Goal: Information Seeking & Learning: Learn about a topic

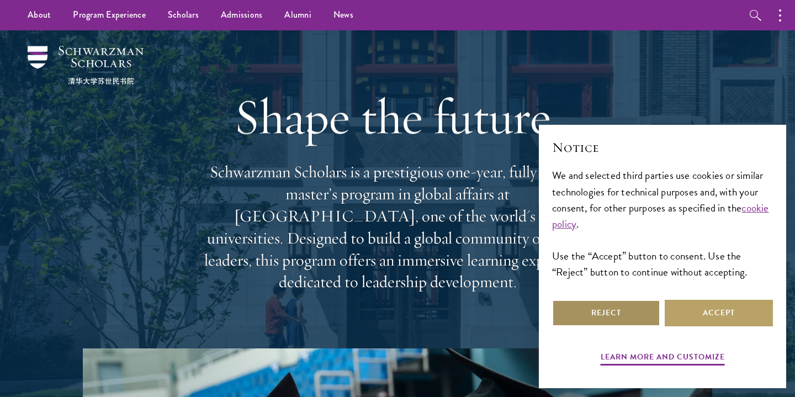
click at [590, 319] on button "Reject" at bounding box center [606, 313] width 108 height 27
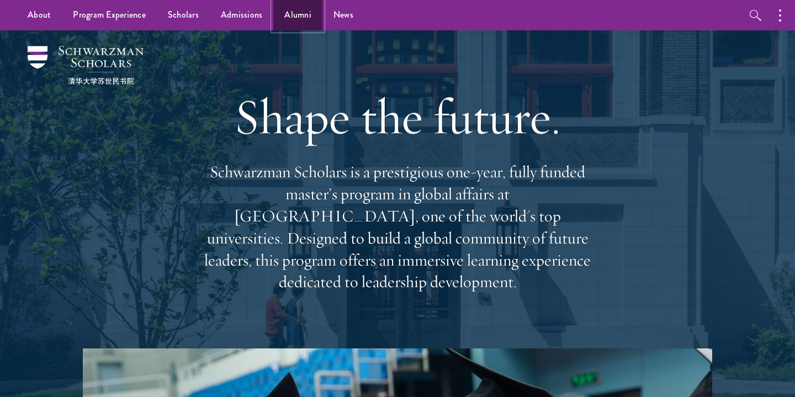
click at [290, 14] on link "Alumni" at bounding box center [297, 15] width 49 height 30
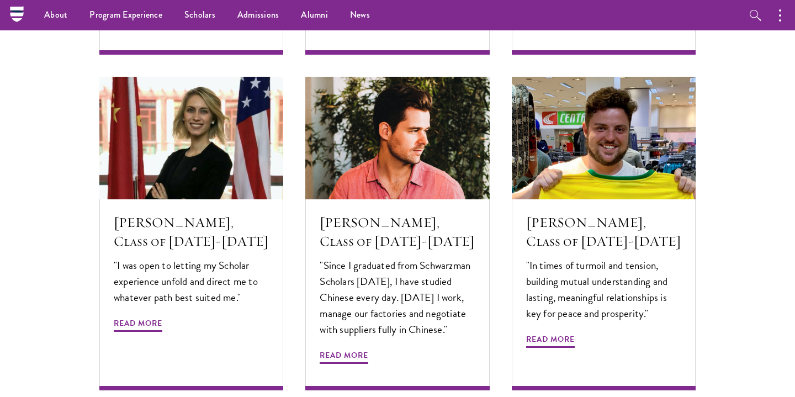
scroll to position [3511, 0]
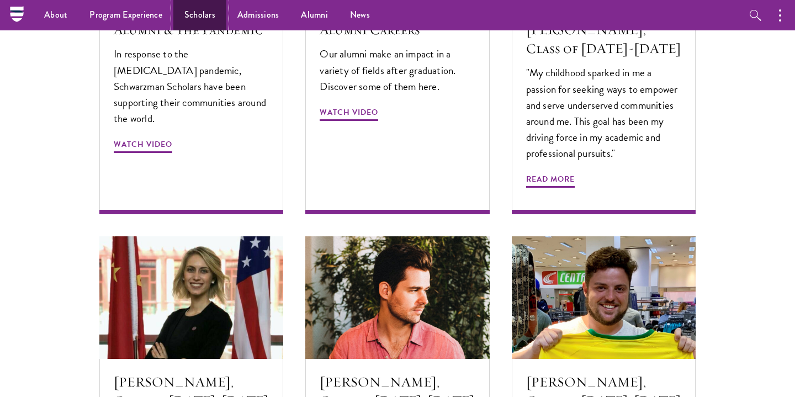
click at [199, 23] on link "Scholars" at bounding box center [199, 15] width 53 height 30
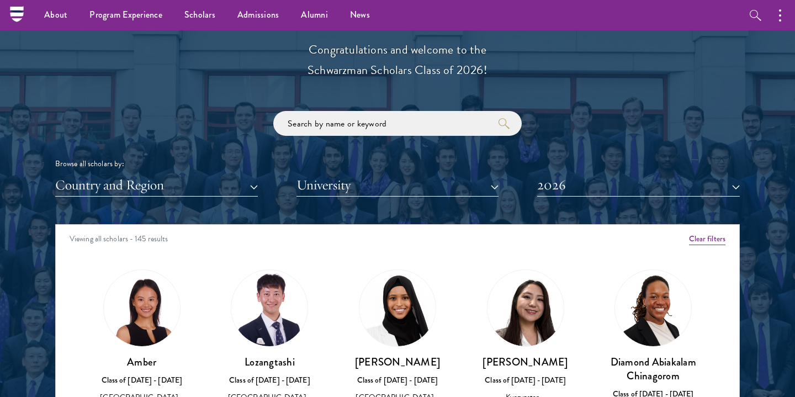
scroll to position [1232, 0]
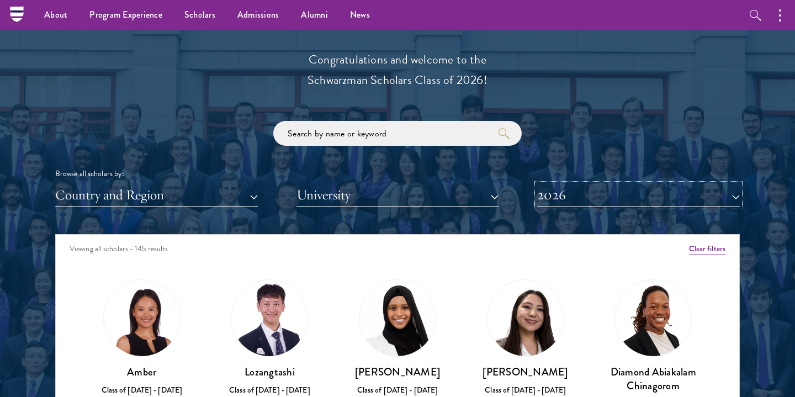
click at [608, 192] on button "2026" at bounding box center [638, 195] width 203 height 23
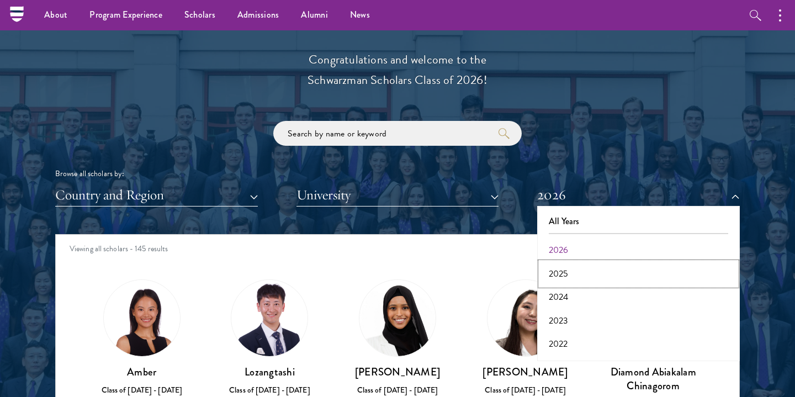
click at [582, 275] on button "2025" at bounding box center [639, 273] width 196 height 23
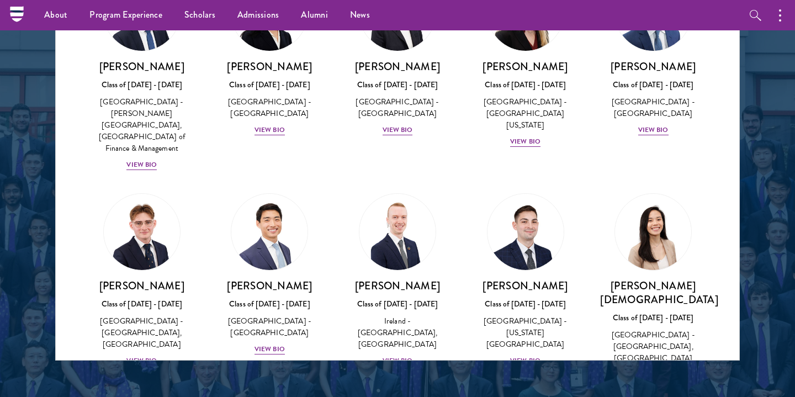
scroll to position [1915, 0]
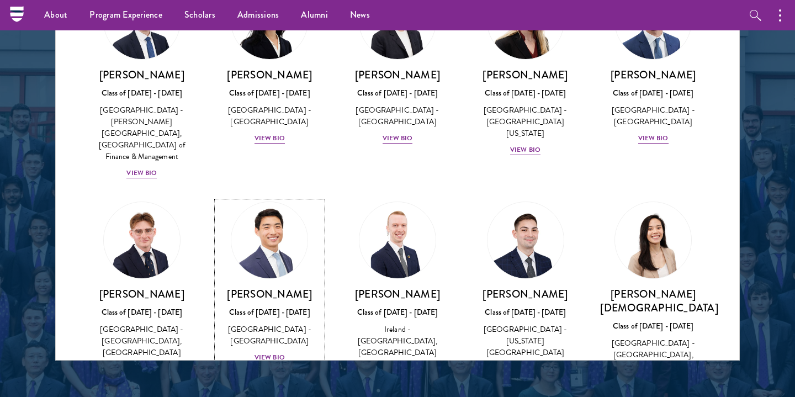
click at [286, 198] on img at bounding box center [270, 240] width 84 height 84
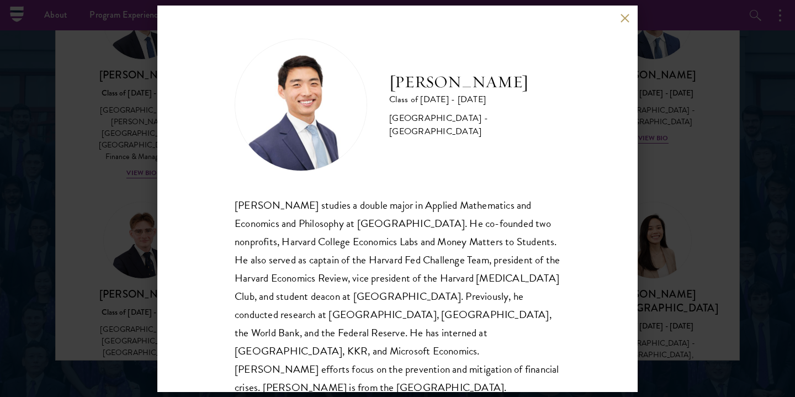
click at [627, 22] on button at bounding box center [624, 18] width 9 height 9
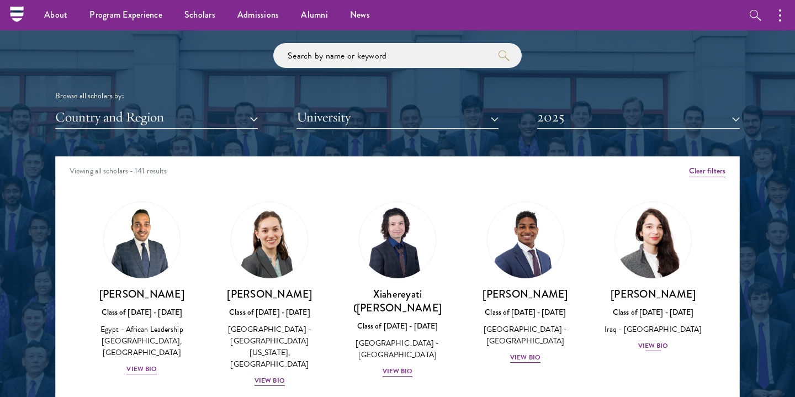
scroll to position [1306, 0]
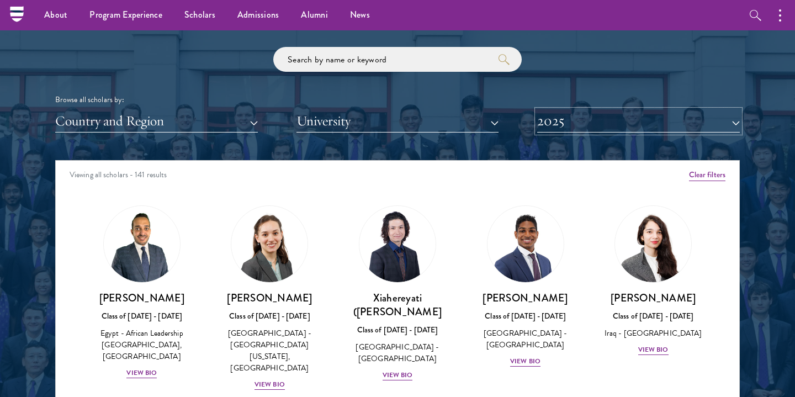
click at [655, 125] on button "2025" at bounding box center [638, 121] width 203 height 23
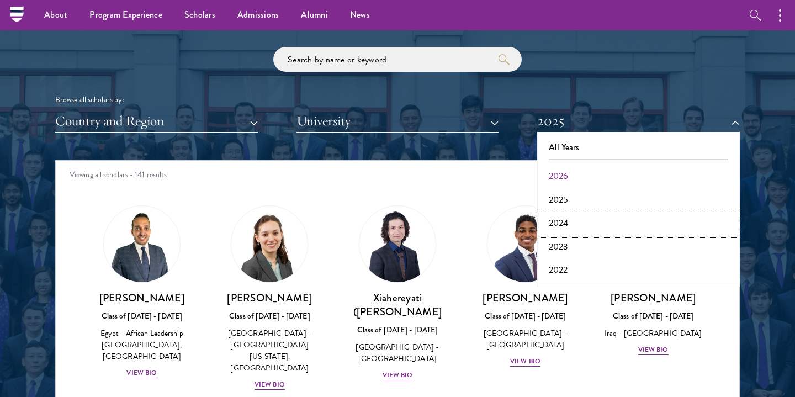
click at [636, 231] on button "2024" at bounding box center [639, 223] width 196 height 23
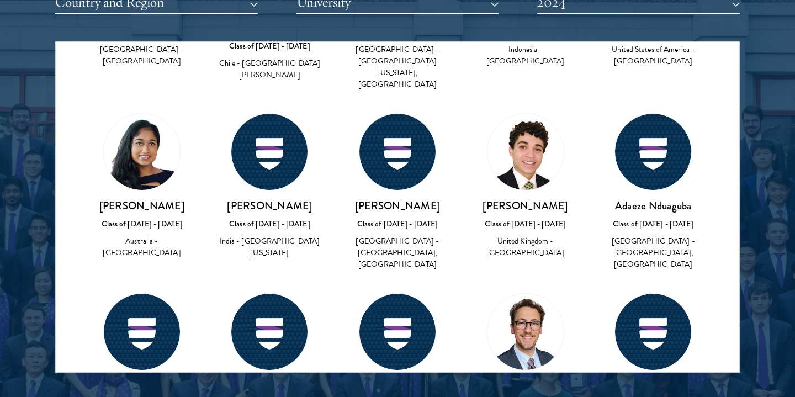
scroll to position [3151, 0]
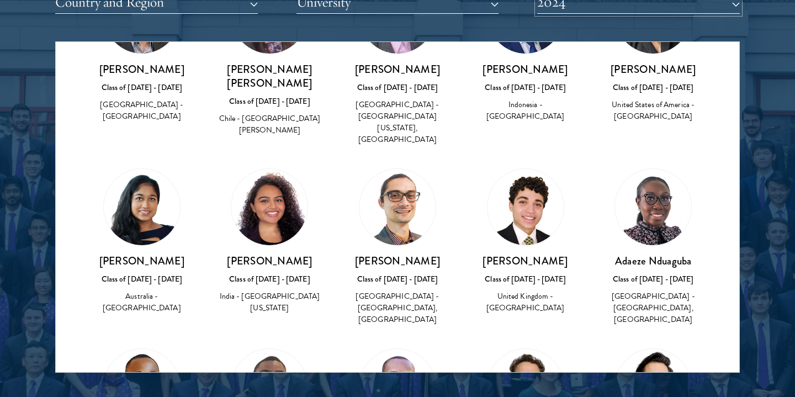
click at [720, 9] on button "2024" at bounding box center [638, 2] width 203 height 23
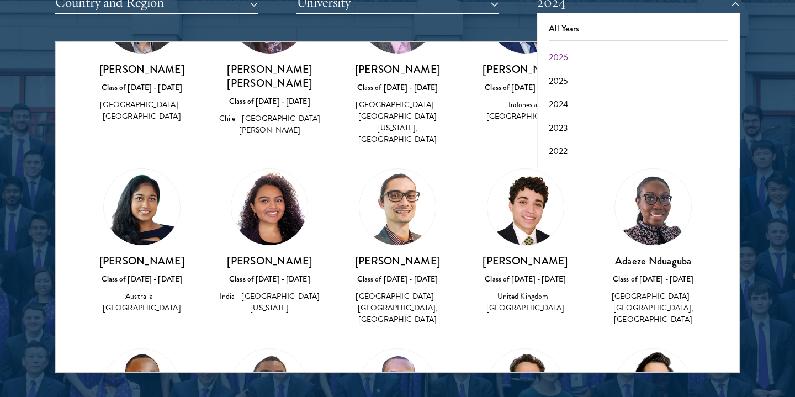
click at [702, 134] on button "2023" at bounding box center [639, 128] width 196 height 23
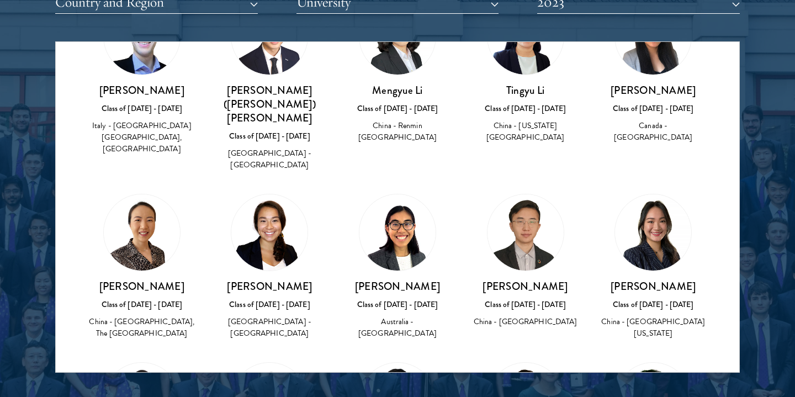
scroll to position [2011, 0]
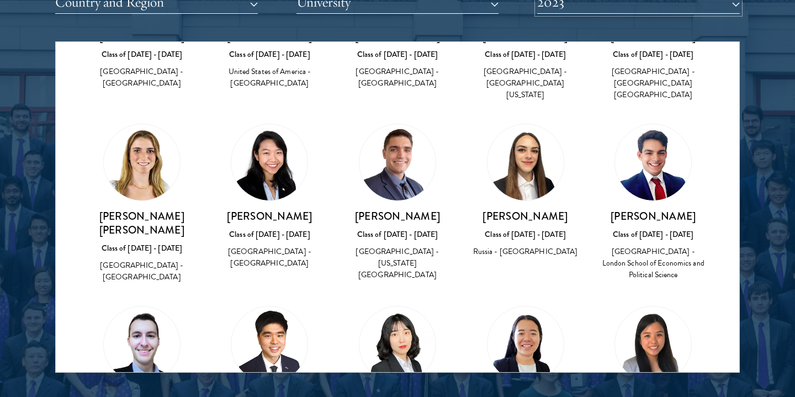
click at [711, 1] on button "2023" at bounding box center [638, 2] width 203 height 23
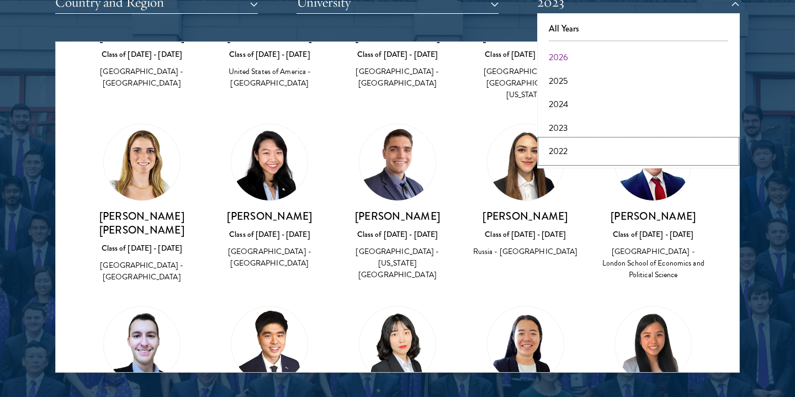
click at [602, 149] on button "2022" at bounding box center [639, 151] width 196 height 23
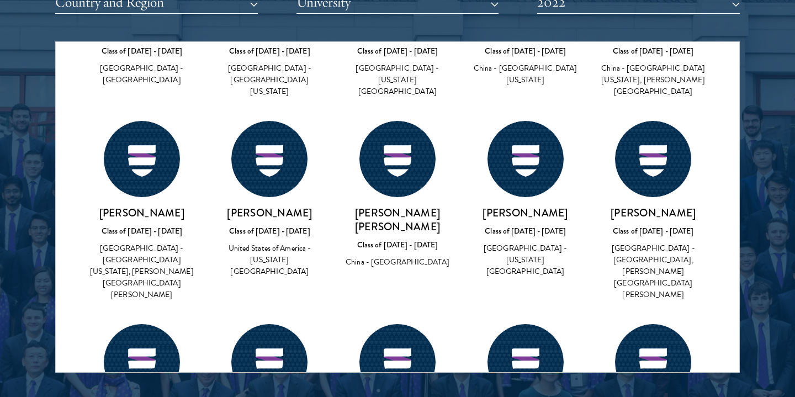
scroll to position [5046, 0]
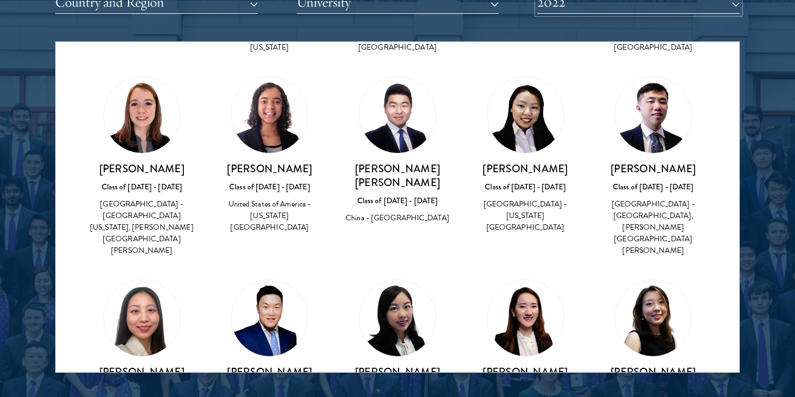
click at [567, 4] on button "2022" at bounding box center [638, 2] width 203 height 23
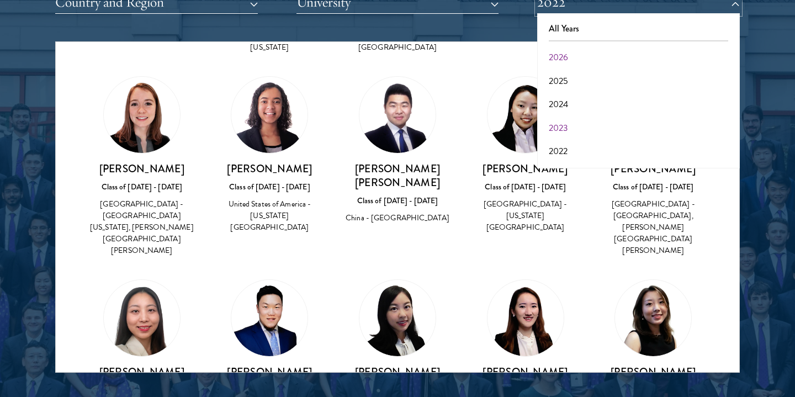
scroll to position [45, 0]
click at [561, 133] on button "2021" at bounding box center [639, 129] width 196 height 23
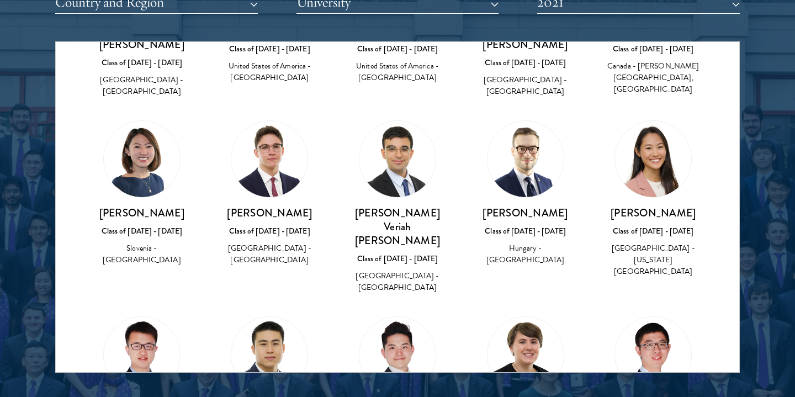
scroll to position [4073, 0]
click at [285, 318] on img at bounding box center [269, 356] width 76 height 76
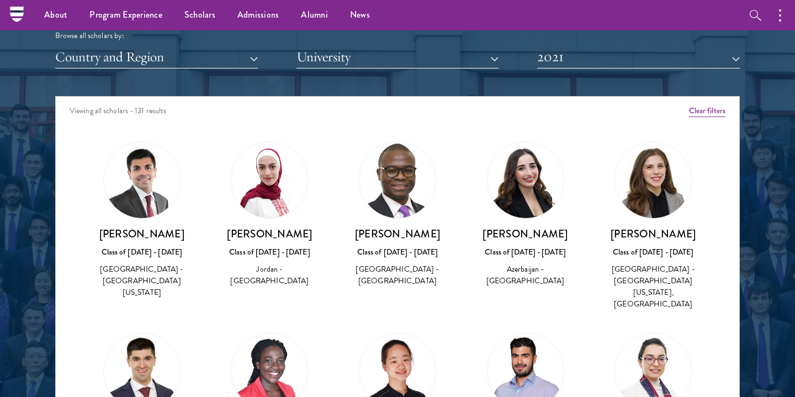
scroll to position [1357, 0]
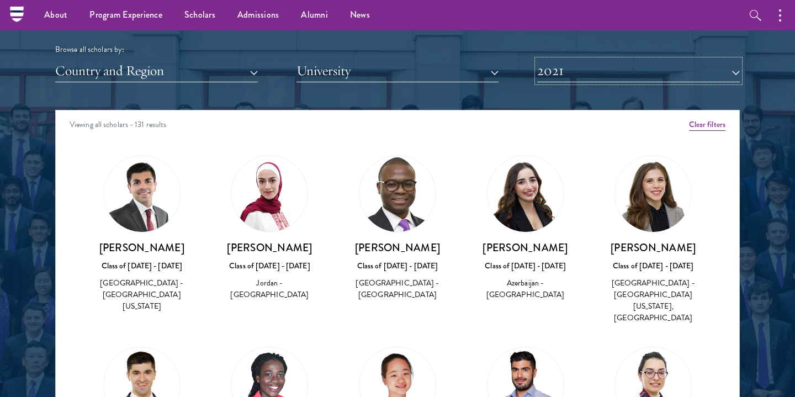
click at [569, 72] on button "2021" at bounding box center [638, 71] width 203 height 23
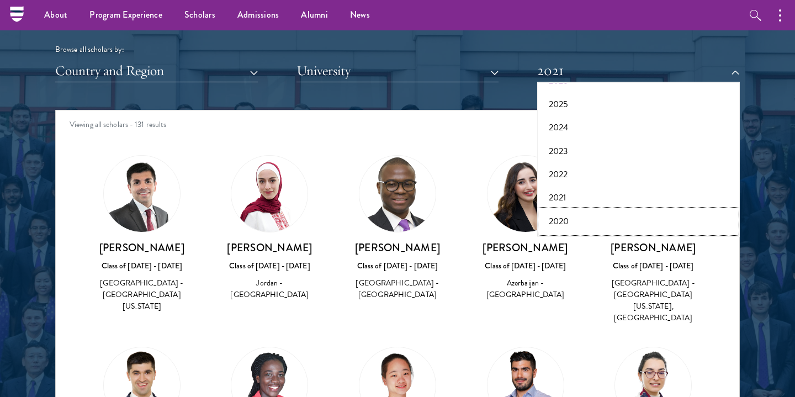
click at [566, 217] on button "2020" at bounding box center [639, 221] width 196 height 23
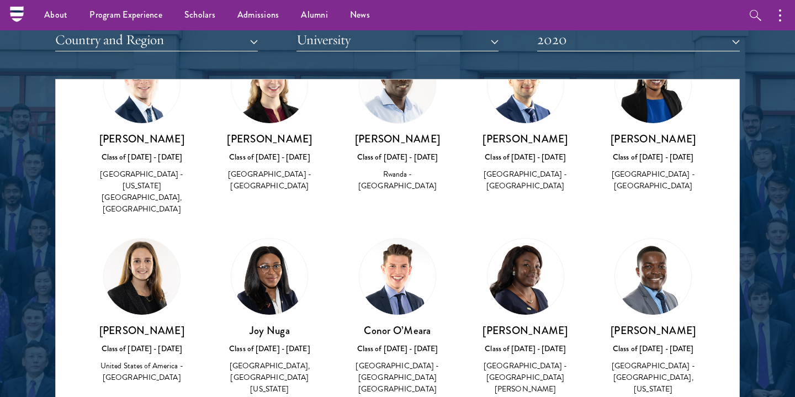
scroll to position [1360, 0]
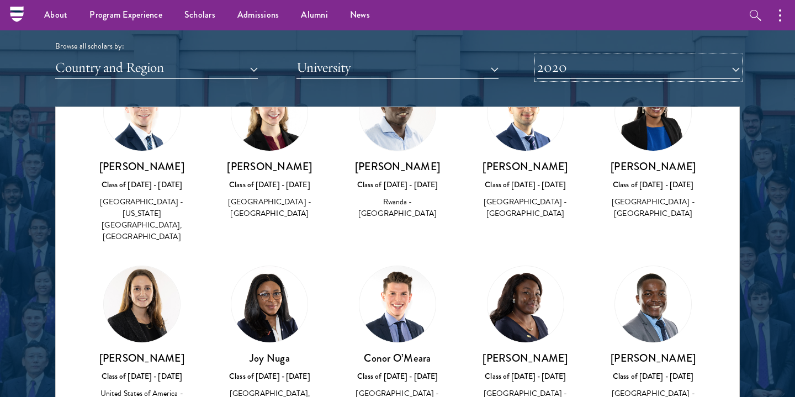
click at [729, 69] on button "2020" at bounding box center [638, 67] width 203 height 23
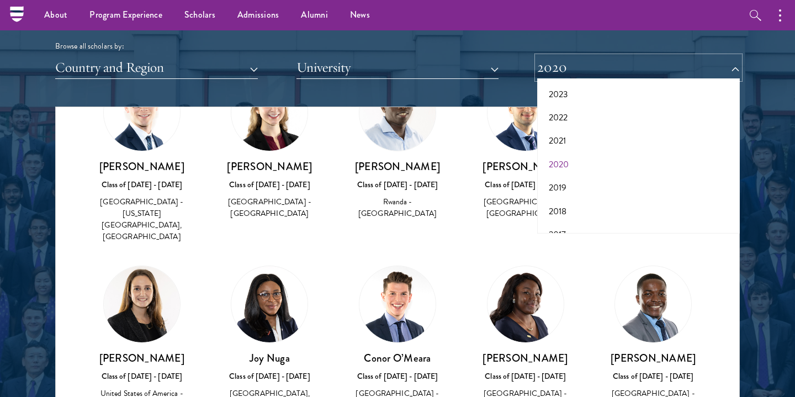
scroll to position [103, 0]
click at [637, 183] on button "2019" at bounding box center [639, 183] width 196 height 23
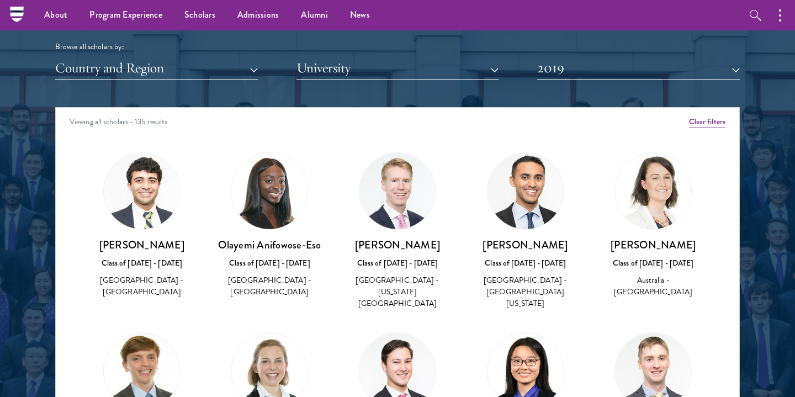
scroll to position [1359, 0]
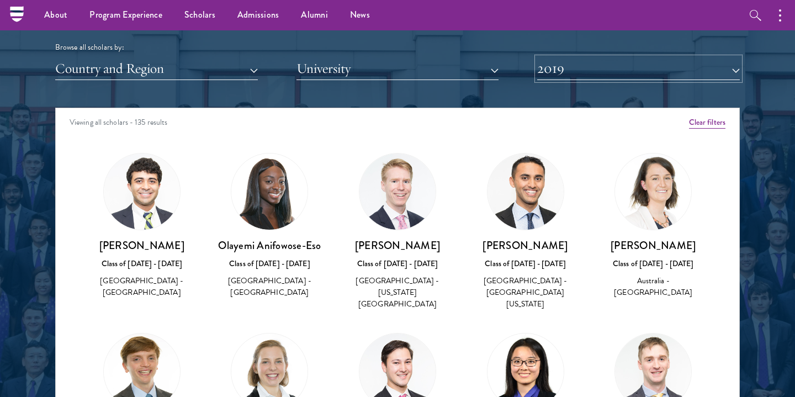
click at [621, 79] on button "2019" at bounding box center [638, 68] width 203 height 23
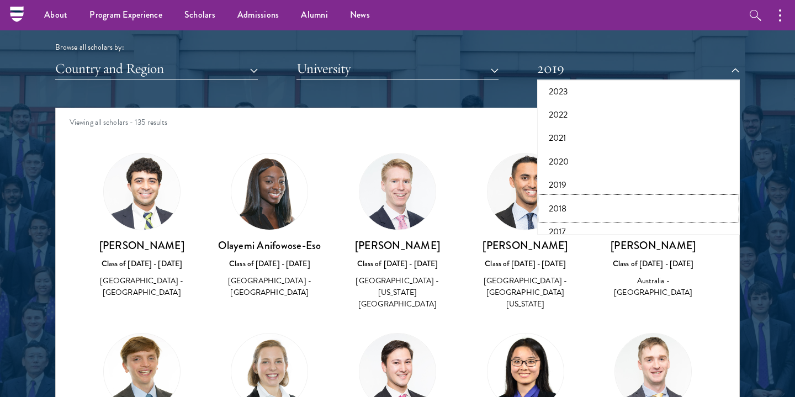
click at [620, 205] on button "2018" at bounding box center [639, 208] width 196 height 23
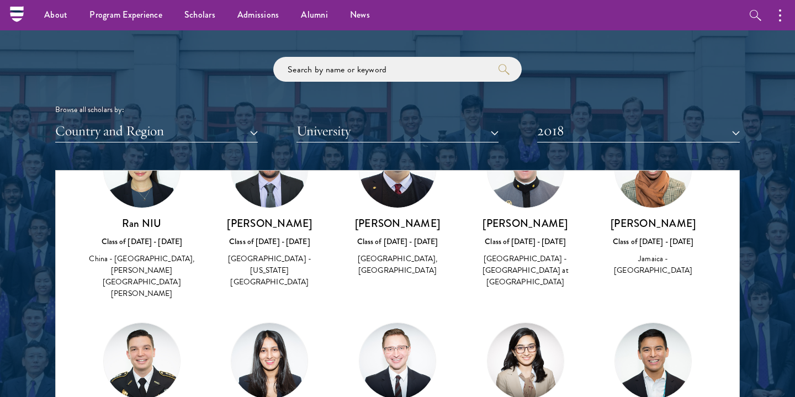
scroll to position [1254, 0]
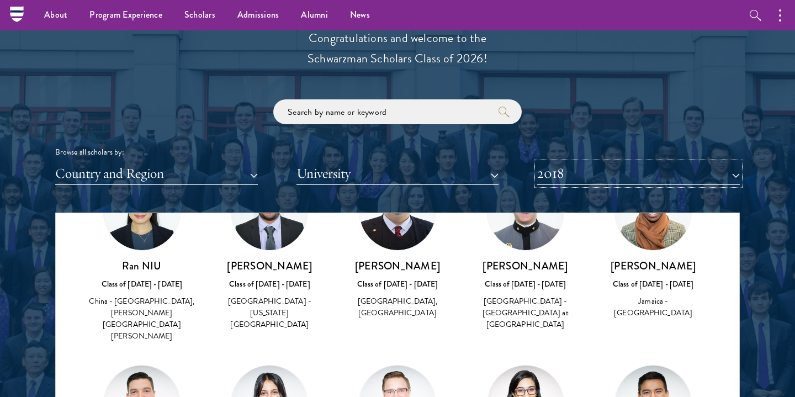
click at [726, 174] on button "2018" at bounding box center [638, 173] width 203 height 23
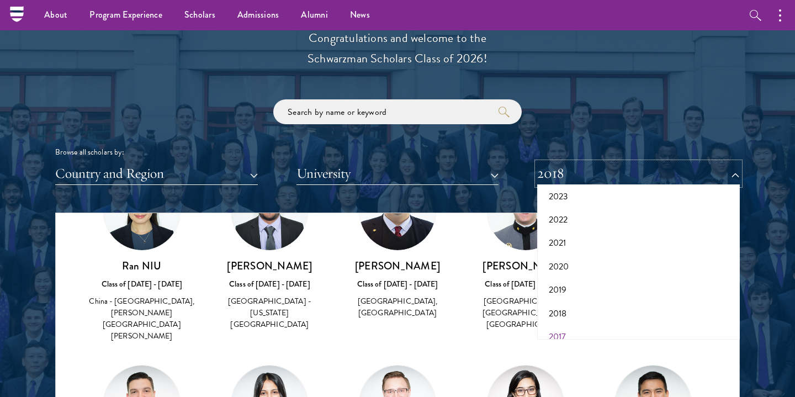
scroll to position [115, 0]
click at [671, 325] on button "2017" at bounding box center [639, 324] width 196 height 23
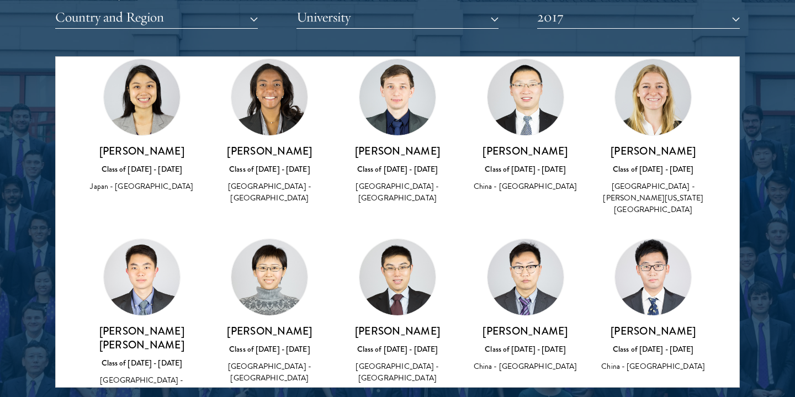
scroll to position [1418, 0]
